Goal: Information Seeking & Learning: Learn about a topic

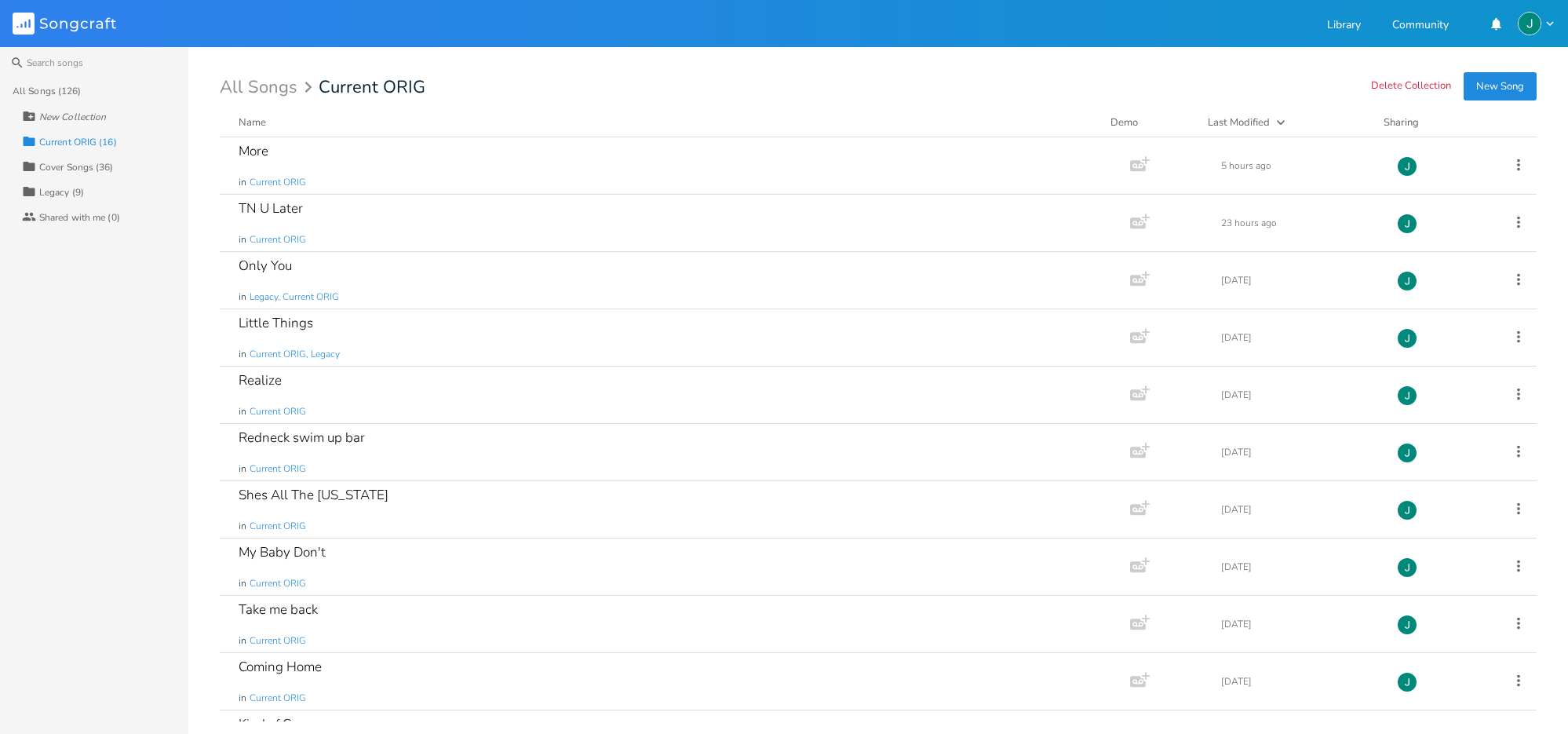
click at [56, 164] on div "Cover Songs (36)" at bounding box center [76, 167] width 75 height 9
click at [60, 115] on div "New Collection" at bounding box center [72, 117] width 67 height 9
click at [97, 313] on div "All Songs (126) Collection Current ORIG (16) Collection Cover Songs (36) Collec…" at bounding box center [94, 407] width 188 height 656
click at [27, 116] on icon at bounding box center [29, 116] width 12 height 9
click at [80, 367] on div "All Songs (126) Collection Current ORIG (16) Collection Cover Songs (36) Collec…" at bounding box center [94, 407] width 188 height 656
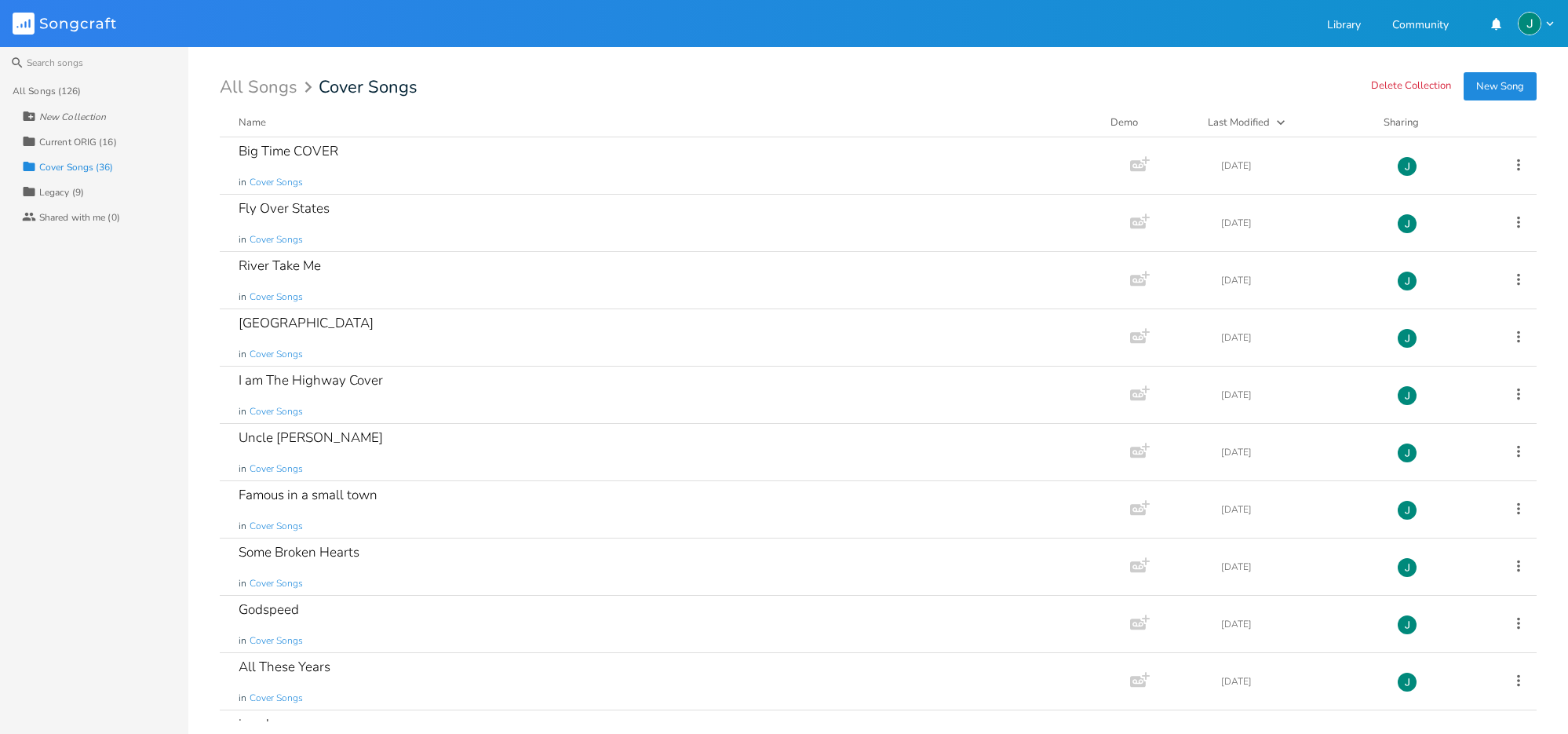
click at [61, 195] on div "Legacy (9)" at bounding box center [61, 193] width 44 height 9
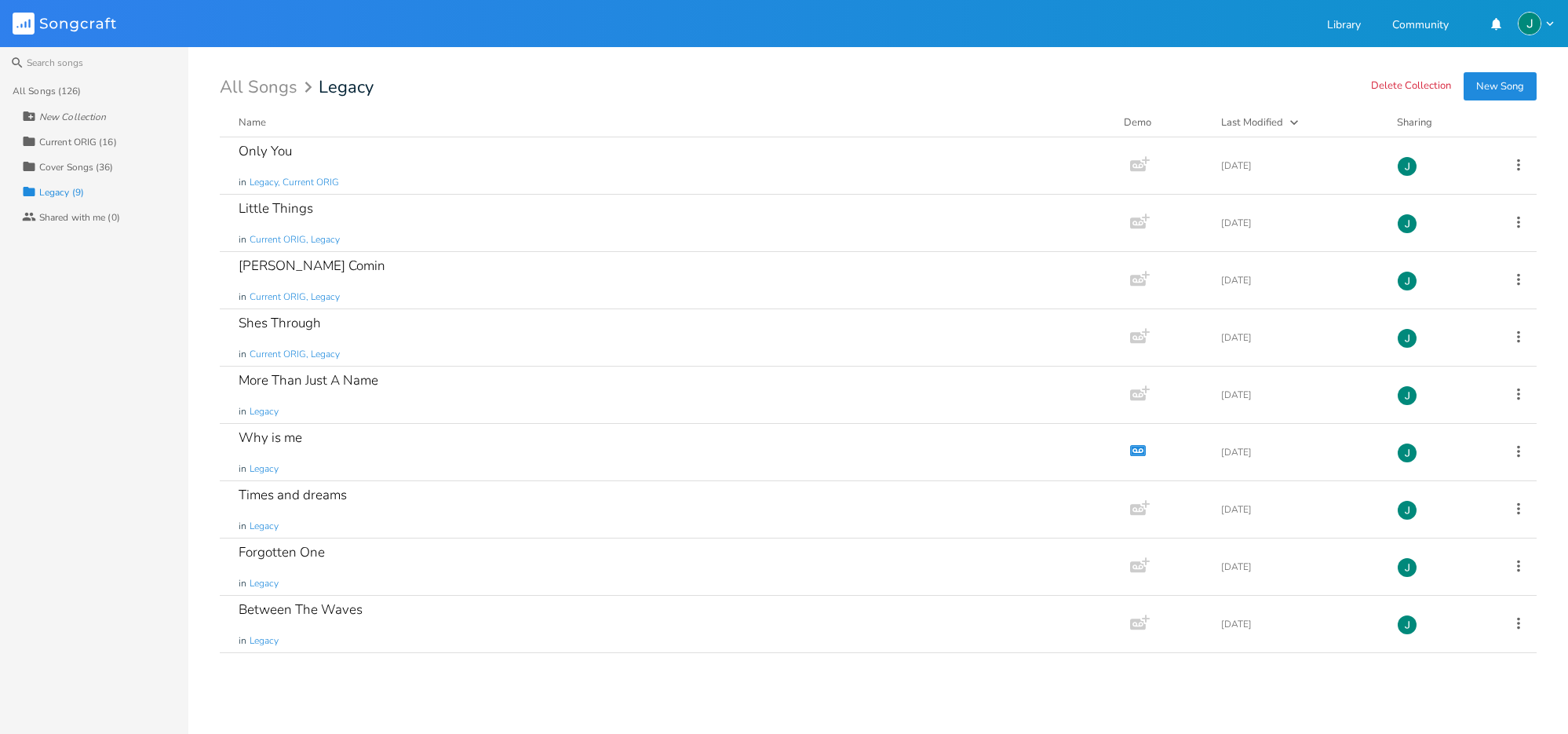
click at [67, 167] on div "Cover Songs (36)" at bounding box center [76, 167] width 75 height 9
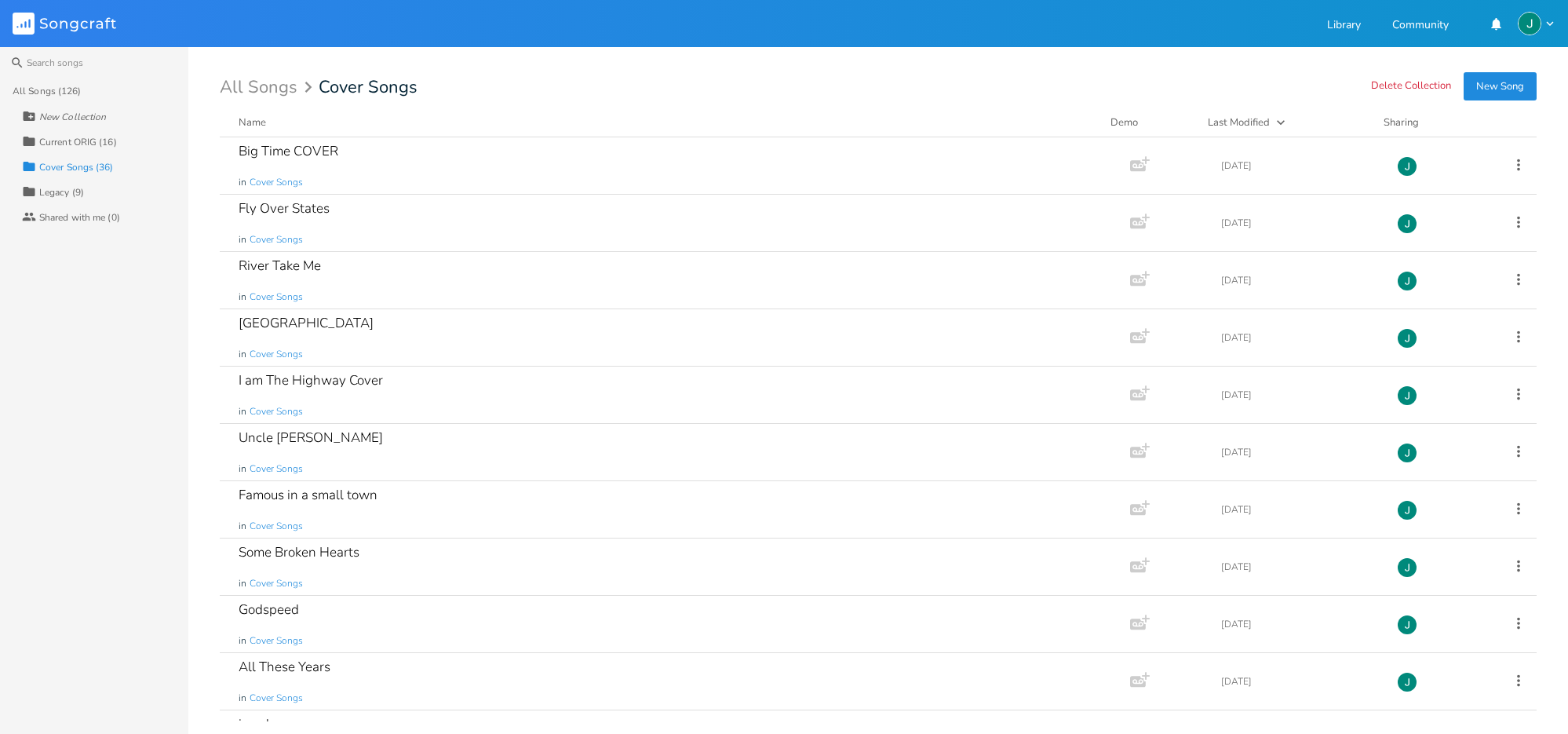
click at [81, 140] on div "Current ORIG (16)" at bounding box center [78, 142] width 78 height 9
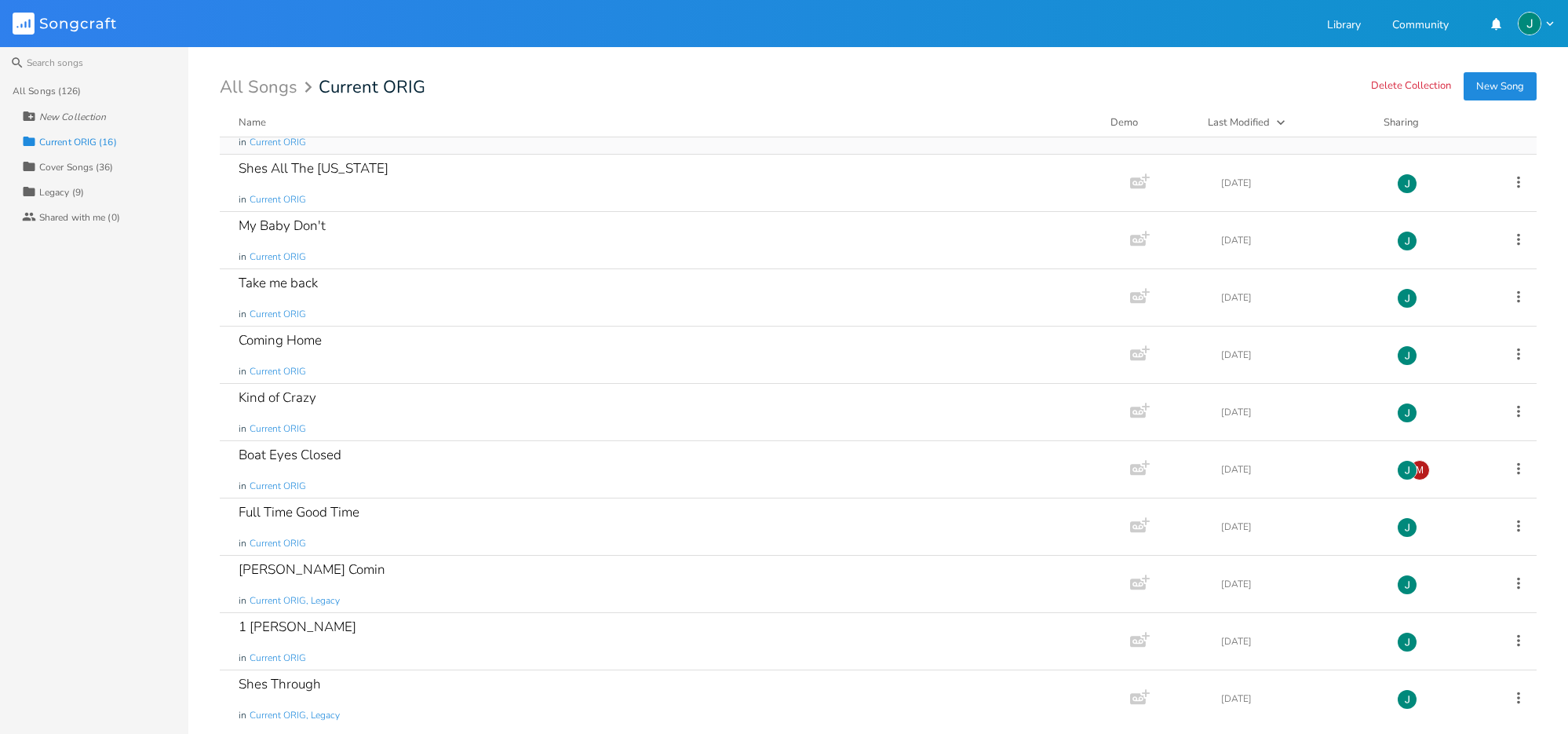
scroll to position [331, 0]
click at [431, 461] on div "Boat Eyes Closed in Current ORIG" at bounding box center [672, 465] width 867 height 57
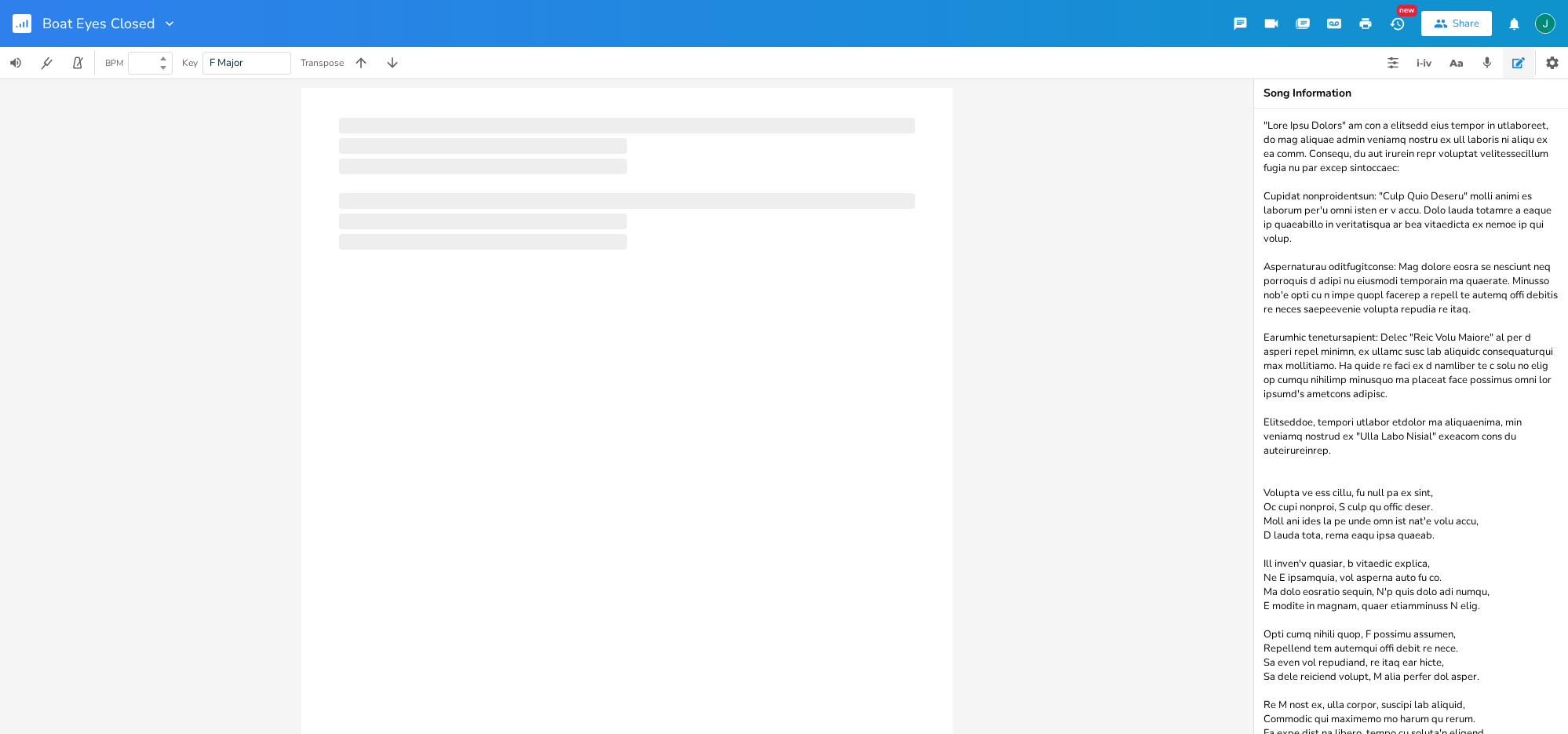
type input "120"
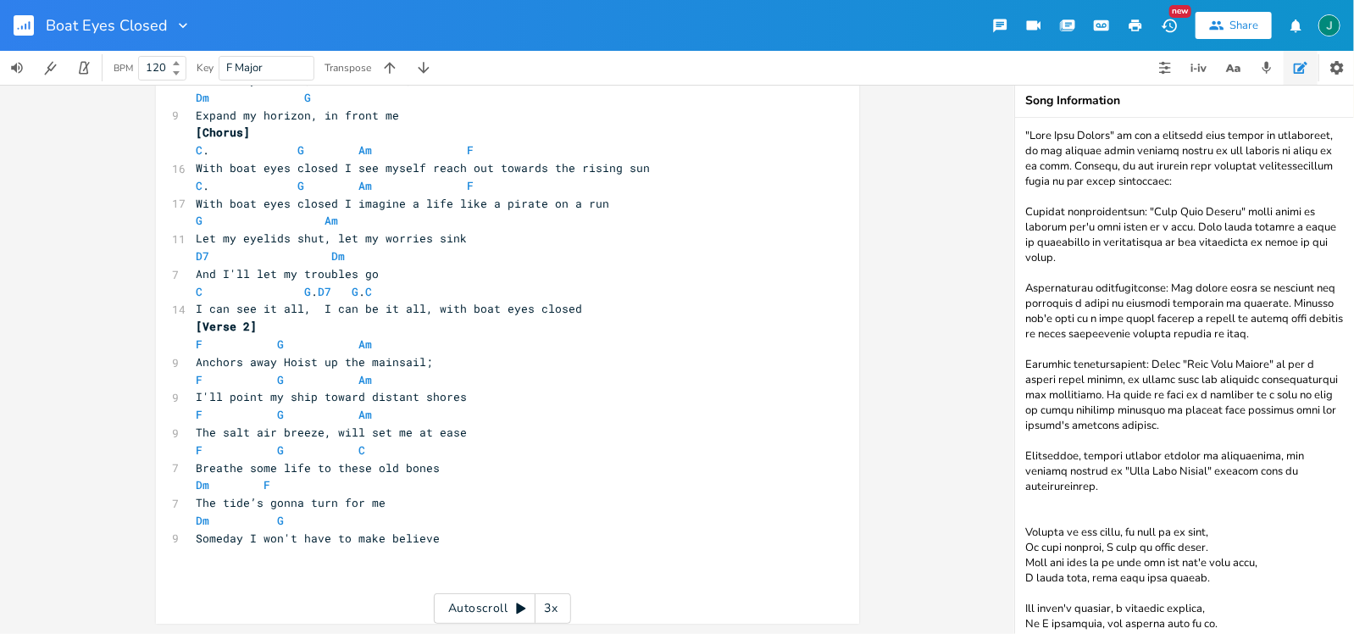
scroll to position [230, 0]
